Goal: Task Accomplishment & Management: Complete application form

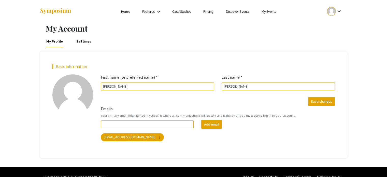
scroll to position [10, 0]
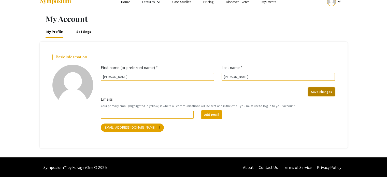
click at [324, 92] on button "Save changes" at bounding box center [321, 91] width 27 height 9
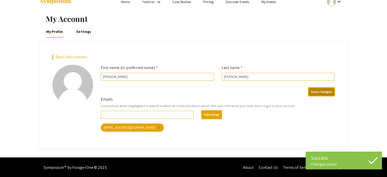
scroll to position [0, 0]
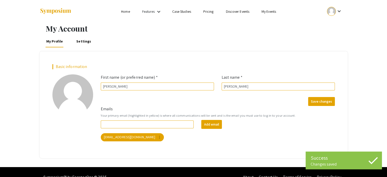
click at [161, 12] on mat-icon "keyboard_arrow_down" at bounding box center [159, 12] width 6 height 6
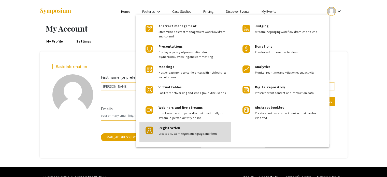
click at [191, 128] on div "Registration Create a custom registration page and form" at bounding box center [193, 129] width 68 height 14
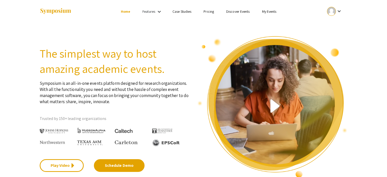
click at [268, 13] on link "My Events" at bounding box center [269, 11] width 15 height 5
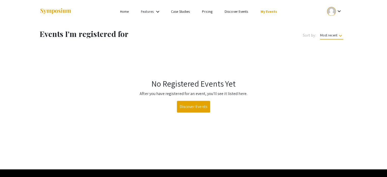
click at [264, 11] on link "My Events" at bounding box center [268, 11] width 17 height 5
click at [193, 103] on link "Discover Events" at bounding box center [193, 107] width 33 height 12
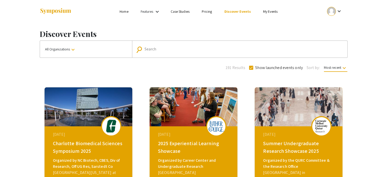
click at [165, 49] on input "Search" at bounding box center [243, 49] width 196 height 5
type input "[GEOGRAPHIC_DATA]"
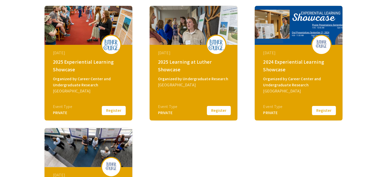
scroll to position [81, 0]
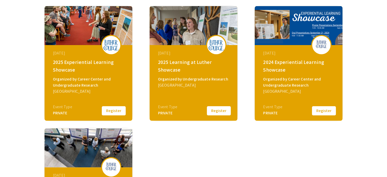
click at [111, 111] on button "Register" at bounding box center [113, 110] width 25 height 11
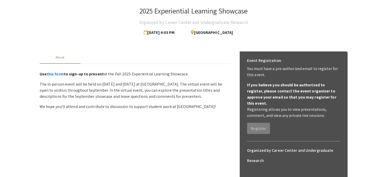
scroll to position [27, 0]
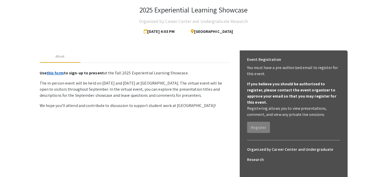
click at [59, 73] on link "this form" at bounding box center [55, 72] width 17 height 5
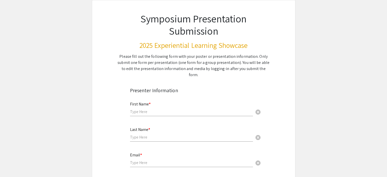
scroll to position [29, 0]
click at [155, 109] on input "text" at bounding box center [191, 111] width 123 height 5
type input "[PERSON_NAME]"
type input "s"
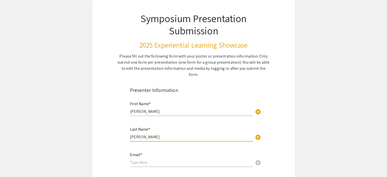
type input "[PERSON_NAME]"
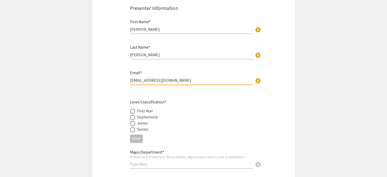
scroll to position [111, 0]
type input "[EMAIL_ADDRESS][DOMAIN_NAME]"
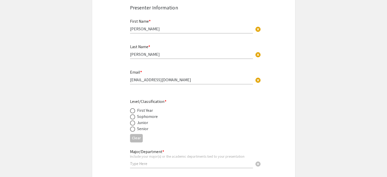
click at [138, 120] on div "Junior" at bounding box center [142, 123] width 11 height 6
click at [132, 120] on span at bounding box center [132, 122] width 5 height 5
click at [132, 120] on input "radio" at bounding box center [132, 122] width 5 height 5
radio input "true"
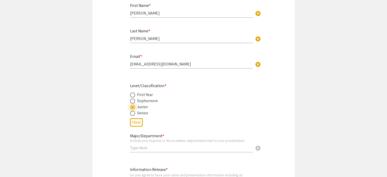
scroll to position [182, 0]
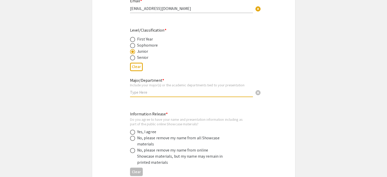
click at [151, 90] on input "text" at bounding box center [191, 92] width 123 height 5
type input "Management"
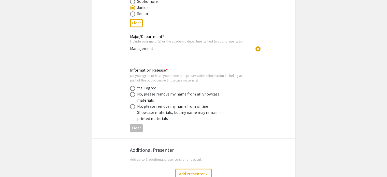
scroll to position [226, 0]
click at [132, 86] on span at bounding box center [132, 88] width 5 height 5
click at [132, 86] on input "radio" at bounding box center [132, 88] width 5 height 5
radio input "true"
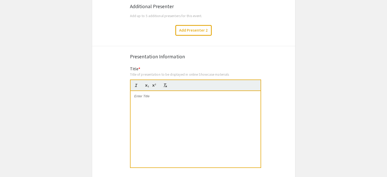
scroll to position [342, 0]
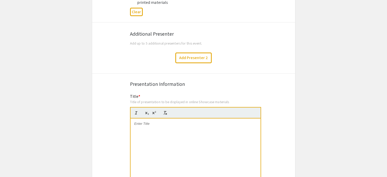
click at [178, 126] on div at bounding box center [196, 156] width 130 height 76
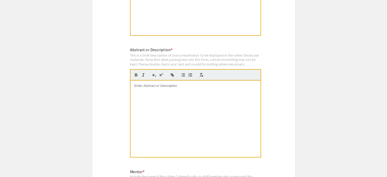
scroll to position [502, 0]
click at [186, 97] on div at bounding box center [196, 118] width 130 height 76
click at [302, 93] on app-submissions "Symposium Presentation Submission 2025 Experiential Learning Showcase Please fi…" at bounding box center [193, 130] width 387 height 1208
click at [180, 94] on div at bounding box center [196, 118] width 130 height 76
paste div
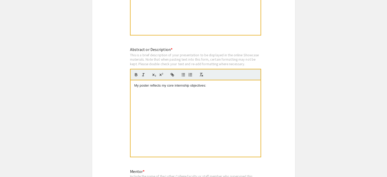
scroll to position [0, 0]
click at [208, 83] on p "My poster reflects my core internship objectives: Examine importance of relatio…" at bounding box center [195, 87] width 122 height 9
click at [221, 83] on p "My poster reflects my core internship objectives: examine importance of relatio…" at bounding box center [195, 87] width 122 height 9
click at [216, 84] on p "My poster reflects my core internship objectives: examining the importance of r…" at bounding box center [195, 87] width 122 height 9
click at [207, 83] on p "My poster reflects my core internship objectives: examining the importance of r…" at bounding box center [195, 90] width 122 height 14
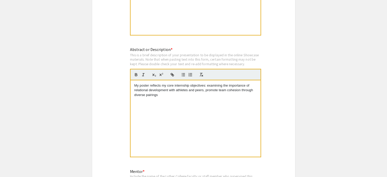
click at [218, 83] on p "My poster reflects my core internship objectives: examining the importance of r…" at bounding box center [195, 90] width 122 height 14
click at [177, 87] on p "My poster reflects my core internship objectives: examining the importance of r…" at bounding box center [195, 90] width 122 height 14
click at [168, 88] on p "My poster reflects my core internship objectives: examining the importance of r…" at bounding box center [195, 90] width 122 height 14
click at [174, 87] on p "My poster reflects my core internship objectives: examining the importance of r…" at bounding box center [195, 90] width 122 height 14
click at [251, 86] on p "My poster reflects my core internship objectives: examining the importance of r…" at bounding box center [195, 90] width 122 height 14
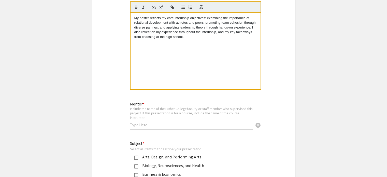
scroll to position [572, 0]
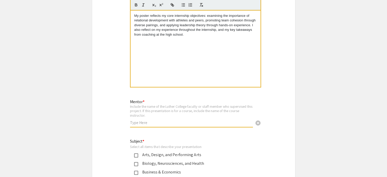
drag, startPoint x: 204, startPoint y: 112, endPoint x: 177, endPoint y: 113, distance: 27.2
click at [177, 120] on input "text" at bounding box center [191, 122] width 123 height 5
type input "Jeff Boeke"
click at [126, 138] on div "Symposium Presentation Submission 2025 Experiential Learning Showcase Please fi…" at bounding box center [194, 61] width 204 height 1208
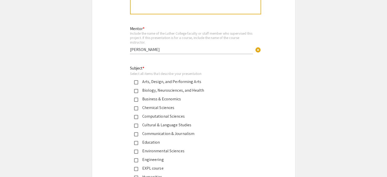
scroll to position [645, 0]
click at [136, 89] on mat-pseudo-checkbox at bounding box center [136, 91] width 4 height 4
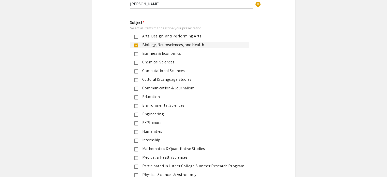
scroll to position [691, 0]
click at [145, 119] on div "EXPL course" at bounding box center [191, 122] width 107 height 6
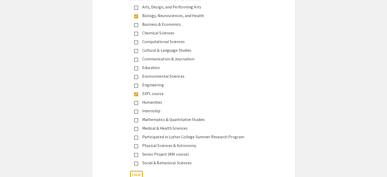
scroll to position [719, 0]
click at [149, 108] on div "Internship" at bounding box center [191, 111] width 107 height 6
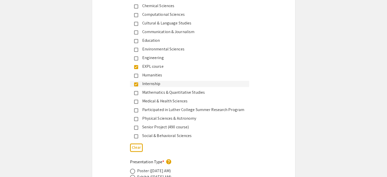
scroll to position [748, 0]
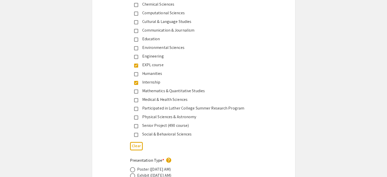
click at [170, 131] on div "Social & Behavioral Sciences" at bounding box center [191, 134] width 107 height 6
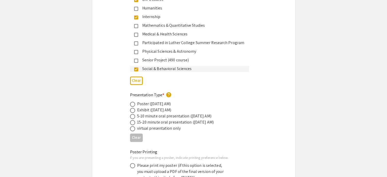
scroll to position [814, 0]
click at [164, 125] on div "virtual presentation only" at bounding box center [159, 128] width 44 height 6
click at [133, 126] on span at bounding box center [132, 128] width 5 height 5
click at [133, 126] on input "radio" at bounding box center [132, 128] width 5 height 5
radio input "true"
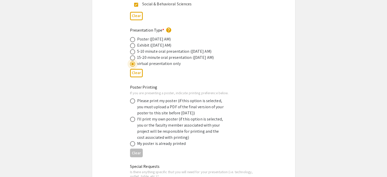
scroll to position [878, 0]
click at [132, 98] on span at bounding box center [132, 100] width 5 height 5
click at [132, 98] on input "radio" at bounding box center [132, 100] width 5 height 5
radio input "true"
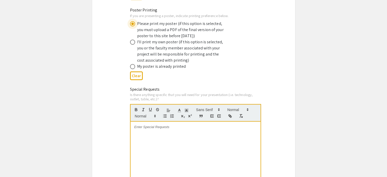
scroll to position [978, 0]
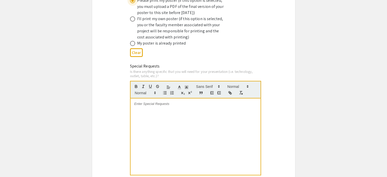
click at [173, 111] on div at bounding box center [196, 136] width 130 height 76
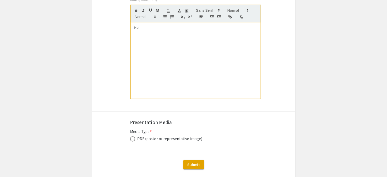
scroll to position [1054, 0]
click at [133, 136] on span at bounding box center [132, 138] width 5 height 5
click at [133, 136] on input "radio" at bounding box center [132, 138] width 5 height 5
radio input "true"
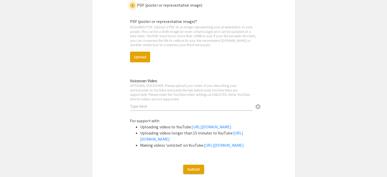
scroll to position [1188, 0]
click at [144, 51] on button "Upload" at bounding box center [140, 56] width 20 height 11
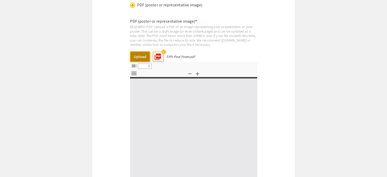
select select "custom"
type input "0"
select select "custom"
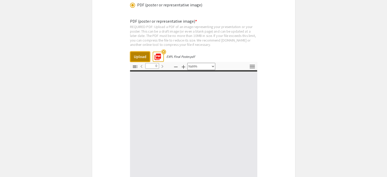
type input "1"
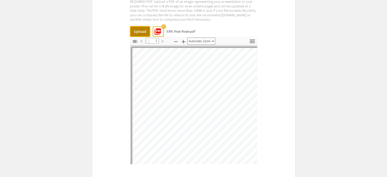
scroll to position [1213, 0]
select select "auto"
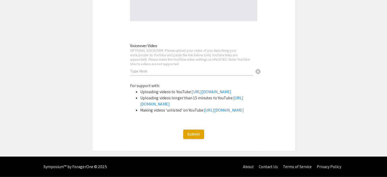
scroll to position [1377, 0]
click at [195, 133] on span "Submit" at bounding box center [193, 133] width 13 height 5
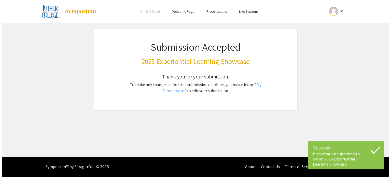
scroll to position [0, 0]
